Goal: Navigation & Orientation: Find specific page/section

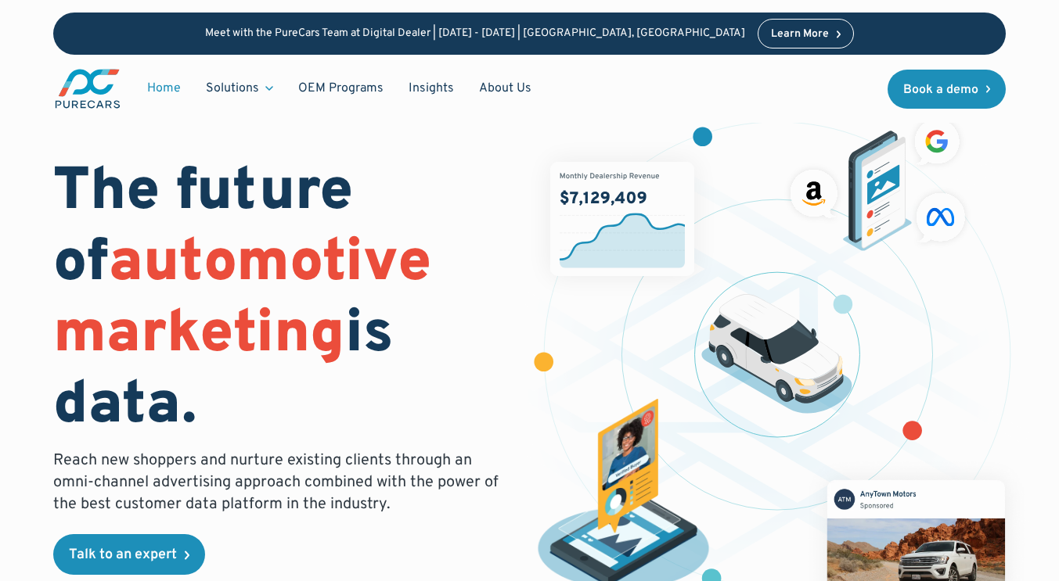
click at [89, 92] on img "main" at bounding box center [87, 88] width 69 height 43
click at [157, 92] on link "Home" at bounding box center [164, 89] width 59 height 30
